Goal: Task Accomplishment & Management: Manage account settings

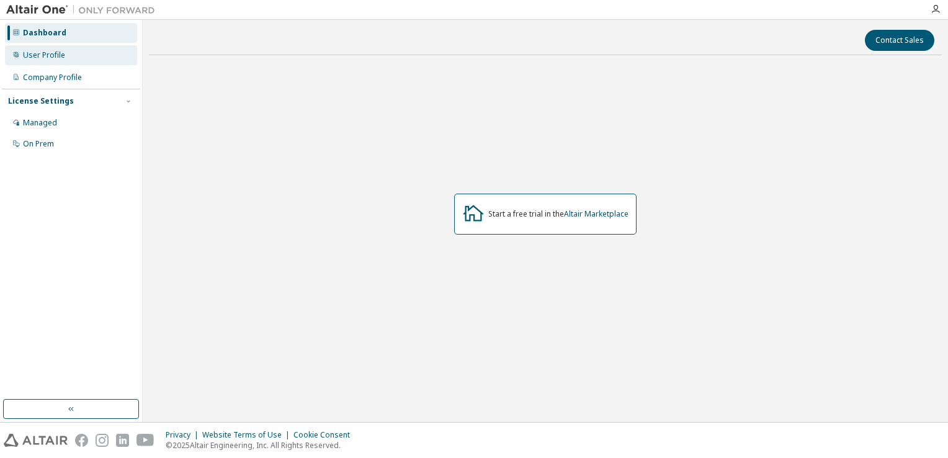
click at [87, 46] on div "User Profile" at bounding box center [71, 55] width 132 height 20
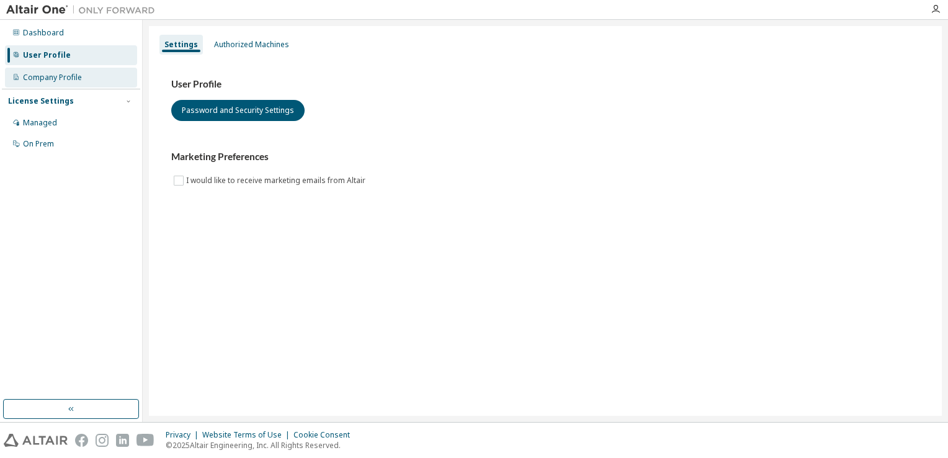
click at [60, 84] on div "Company Profile" at bounding box center [71, 78] width 132 height 20
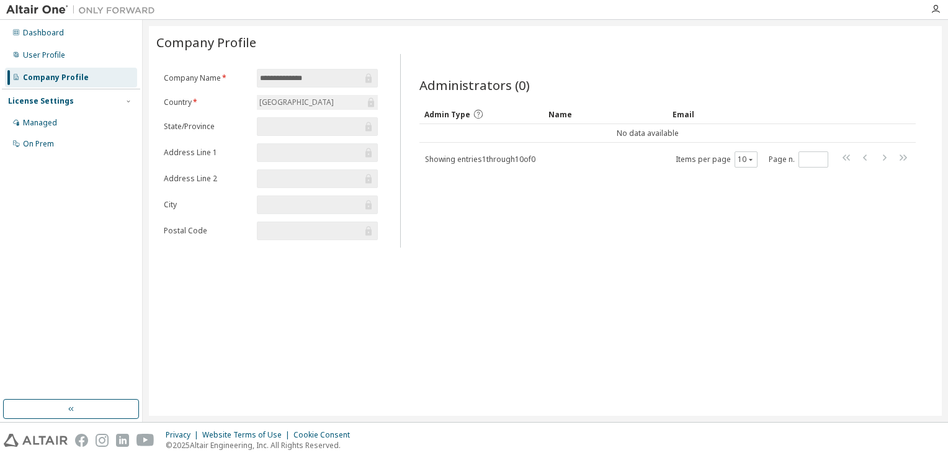
click at [314, 128] on input "text" at bounding box center [311, 126] width 102 height 12
click at [940, 9] on icon "button" at bounding box center [936, 9] width 10 height 10
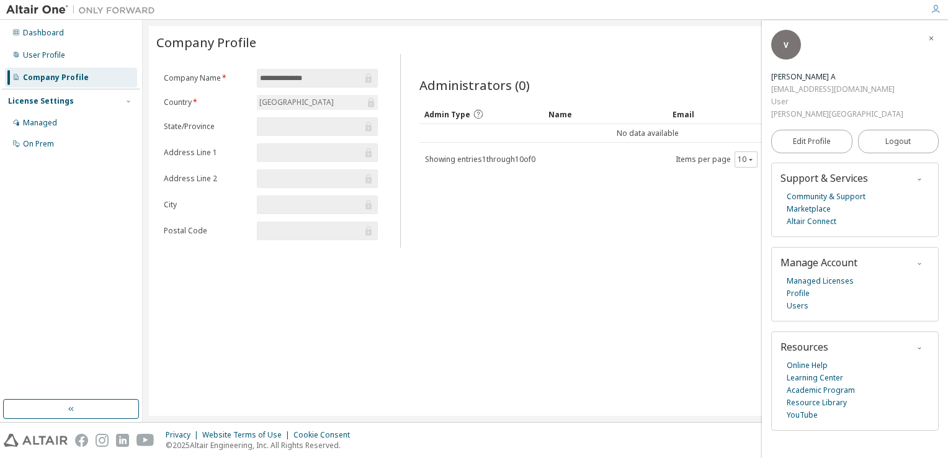
click at [627, 266] on div "**********" at bounding box center [545, 221] width 793 height 390
click at [928, 40] on icon "button" at bounding box center [931, 38] width 7 height 7
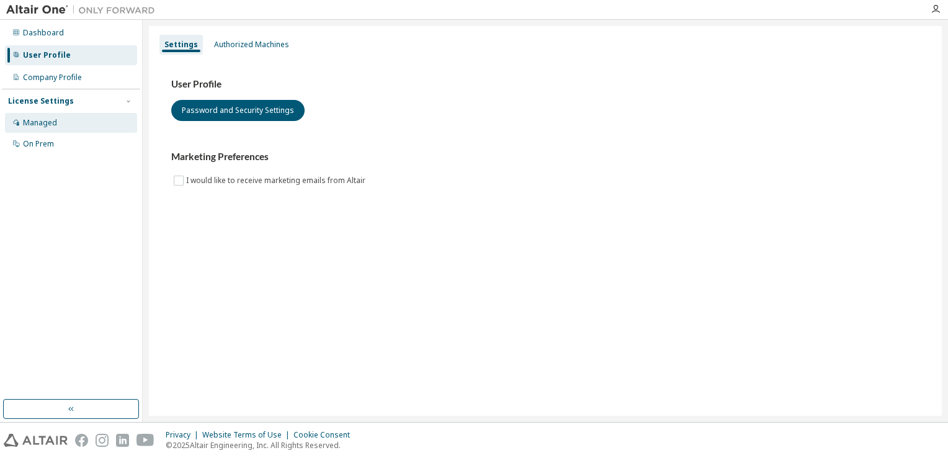
click at [60, 122] on div "Managed" at bounding box center [71, 123] width 132 height 20
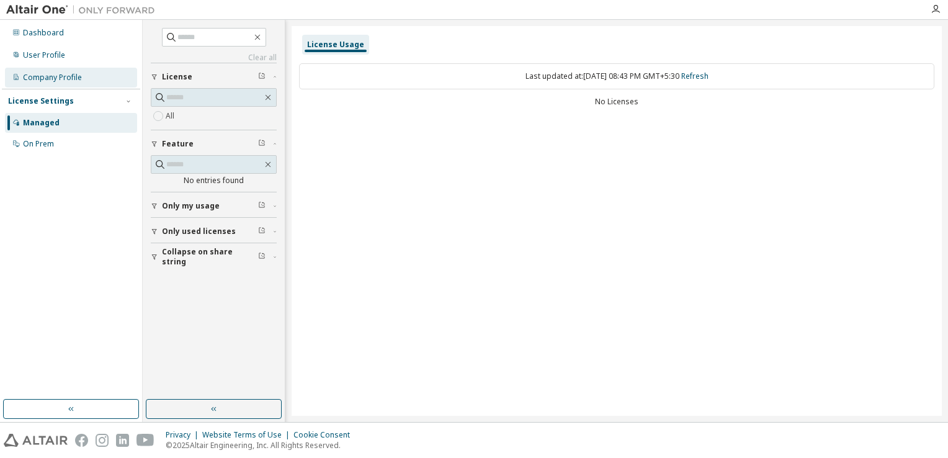
click at [74, 81] on div "Company Profile" at bounding box center [52, 78] width 59 height 10
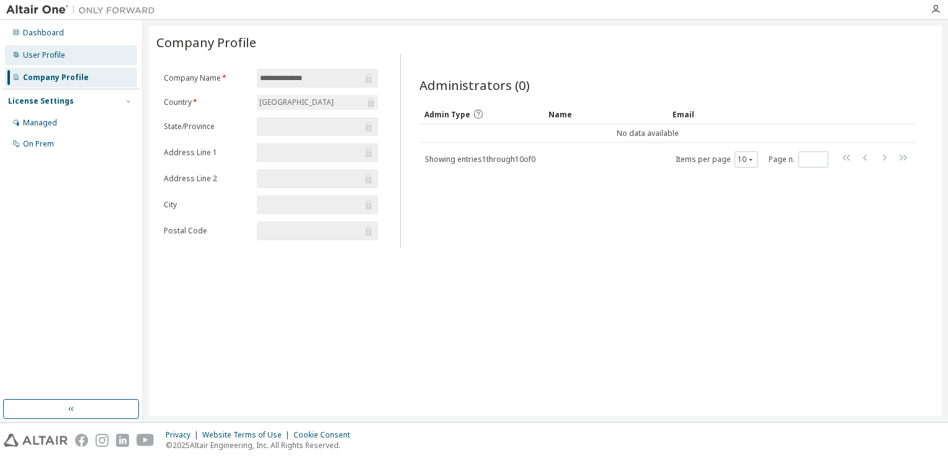
click at [71, 58] on div "User Profile" at bounding box center [71, 55] width 132 height 20
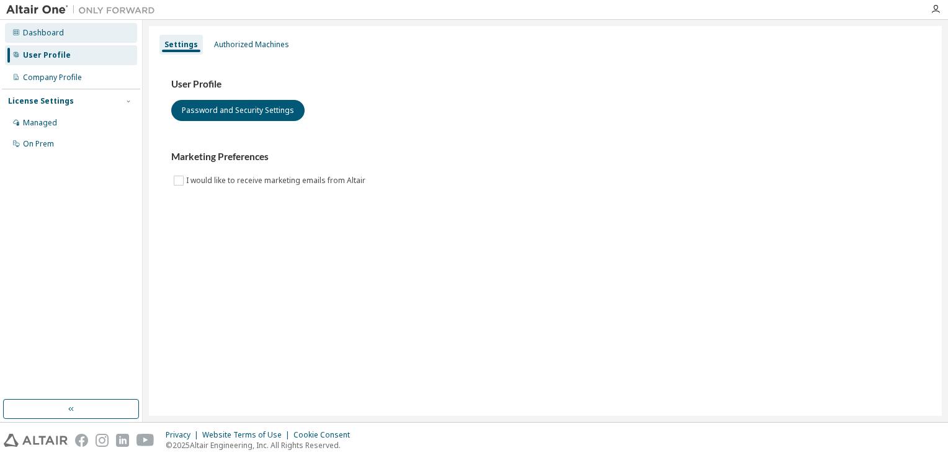
click at [58, 38] on div "Dashboard" at bounding box center [71, 33] width 132 height 20
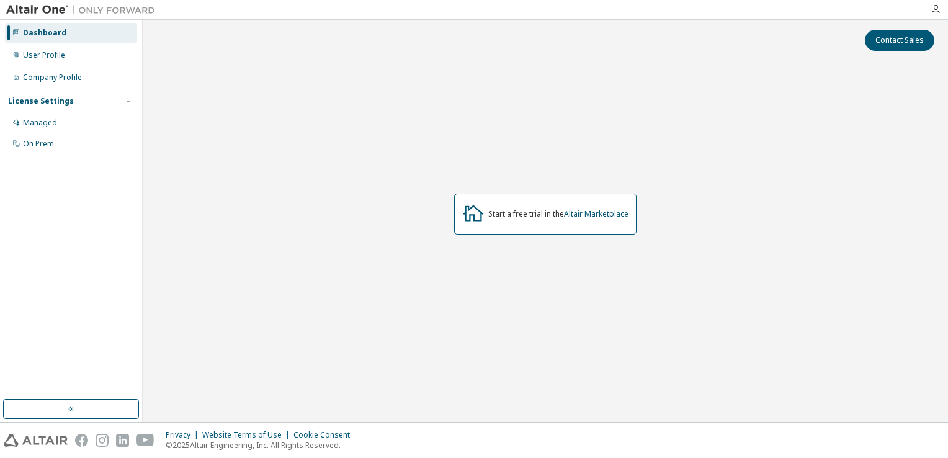
click at [941, 9] on div at bounding box center [935, 9] width 25 height 10
click at [935, 7] on icon "button" at bounding box center [936, 9] width 10 height 10
